Goal: Information Seeking & Learning: Learn about a topic

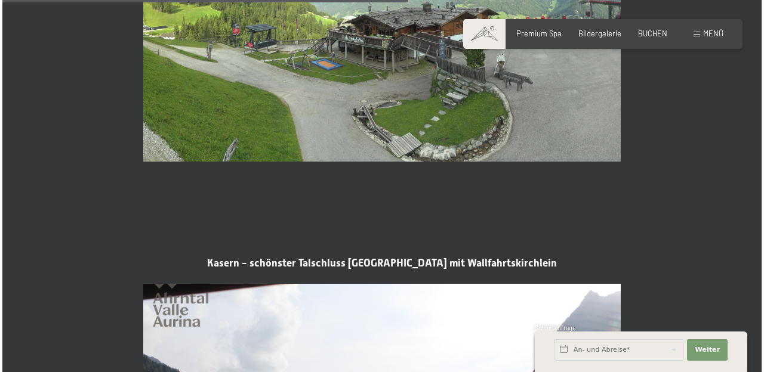
scroll to position [1803, 0]
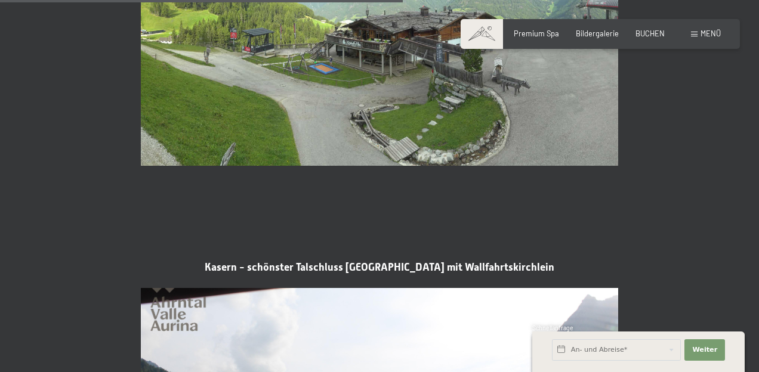
click at [700, 33] on div "Menü" at bounding box center [706, 34] width 30 height 11
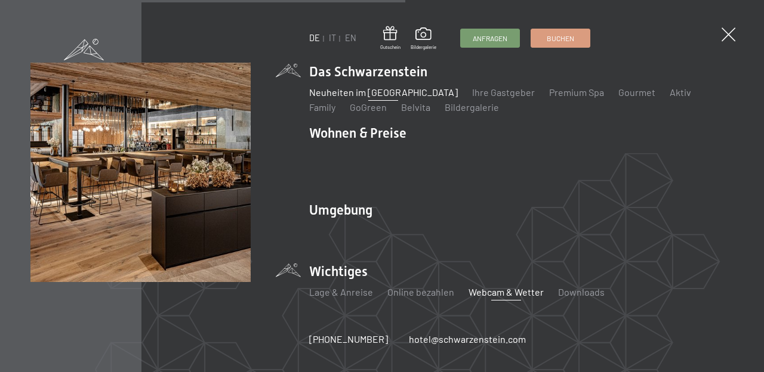
click at [360, 98] on link "Neuheiten im [GEOGRAPHIC_DATA]" at bounding box center [383, 92] width 149 height 11
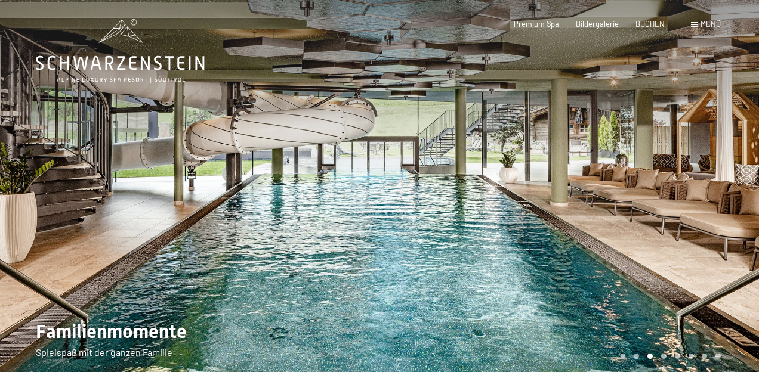
click at [649, 356] on div "Carousel Page 3 (Current Slide)" at bounding box center [650, 356] width 5 height 5
click at [663, 356] on div "Carousel Page 4" at bounding box center [663, 356] width 5 height 5
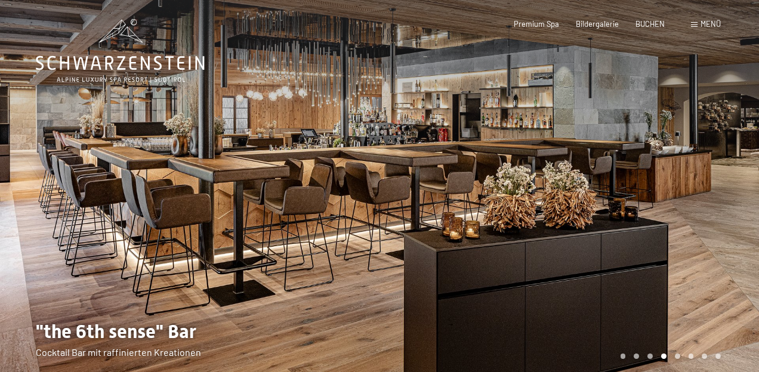
click at [678, 356] on div "Carousel Page 5" at bounding box center [677, 356] width 5 height 5
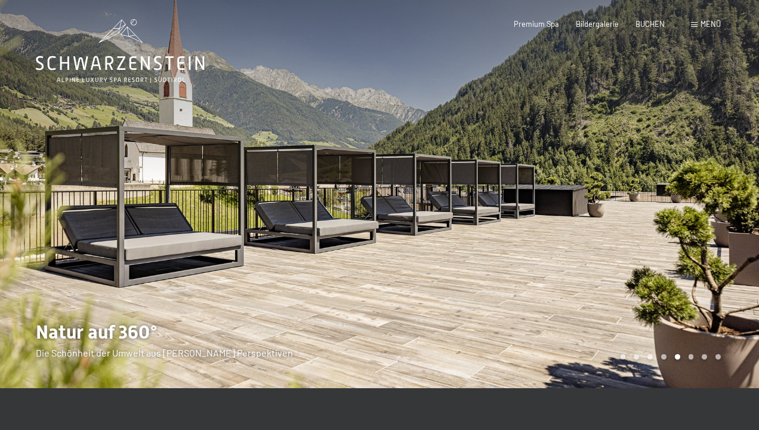
click at [692, 358] on div "Carousel Page 6" at bounding box center [691, 356] width 5 height 5
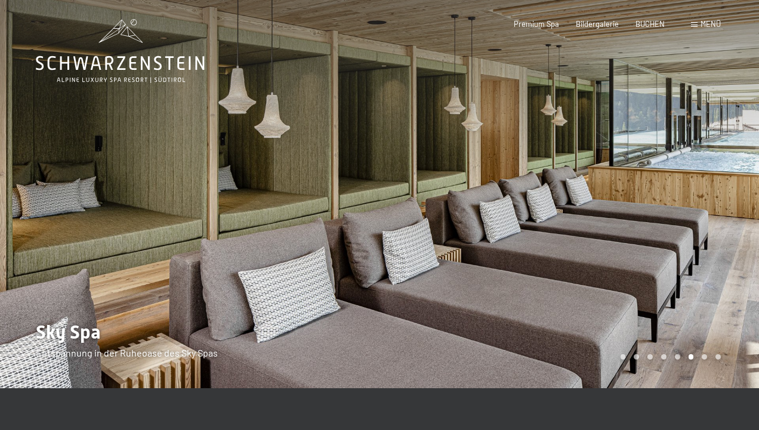
click at [704, 356] on div "Carousel Page 7" at bounding box center [704, 356] width 5 height 5
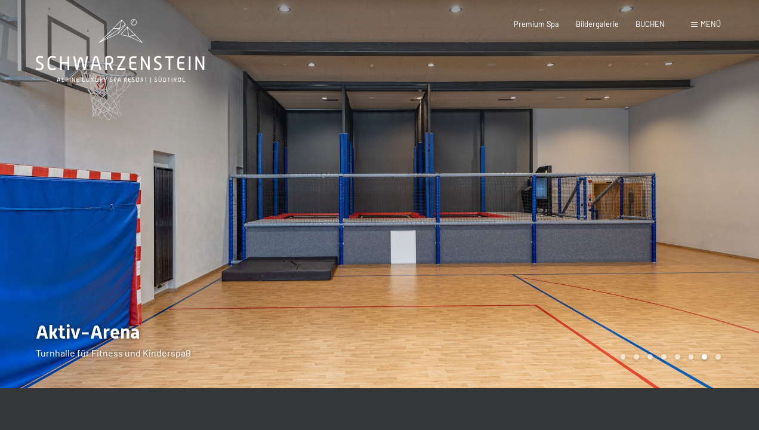
click at [720, 358] on div "Carousel Page 8" at bounding box center [718, 356] width 5 height 5
